Goal: Task Accomplishment & Management: Complete application form

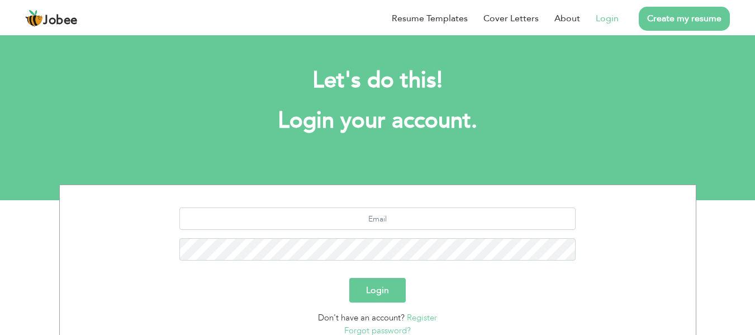
click at [673, 15] on link "Create my resume" at bounding box center [684, 19] width 91 height 24
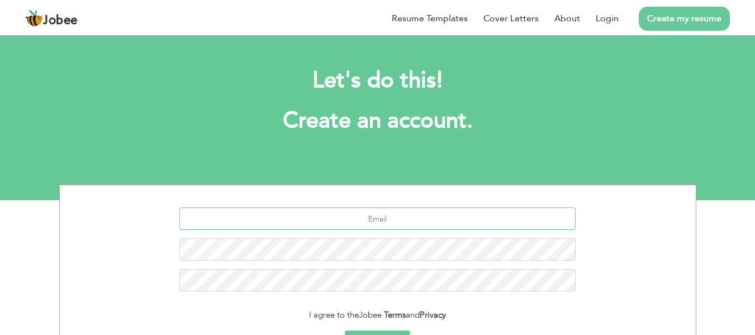
click at [384, 224] on input "text" at bounding box center [377, 218] width 396 height 22
paste input "[EMAIL_ADDRESS][DOMAIN_NAME]"
type input "[EMAIL_ADDRESS][DOMAIN_NAME]"
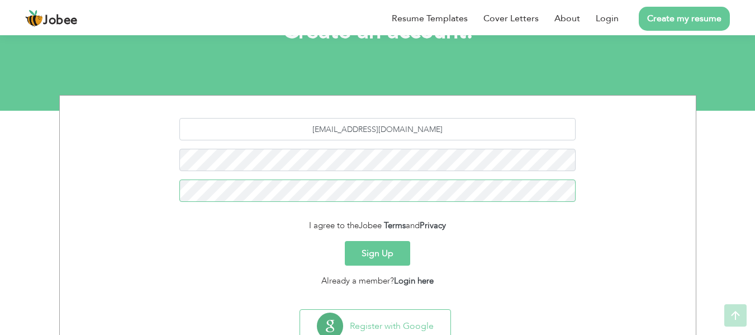
scroll to position [112, 0]
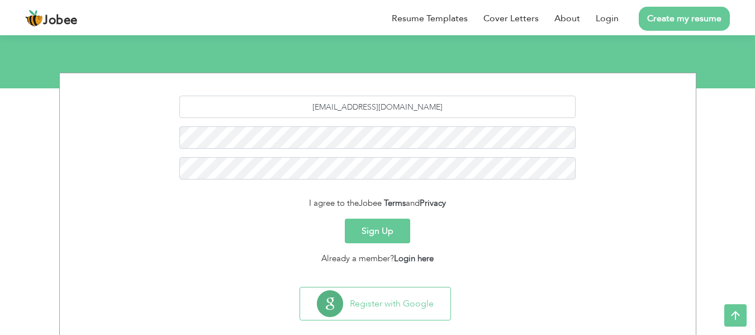
click at [372, 231] on button "Sign Up" at bounding box center [377, 231] width 65 height 25
